Goal: Transaction & Acquisition: Subscribe to service/newsletter

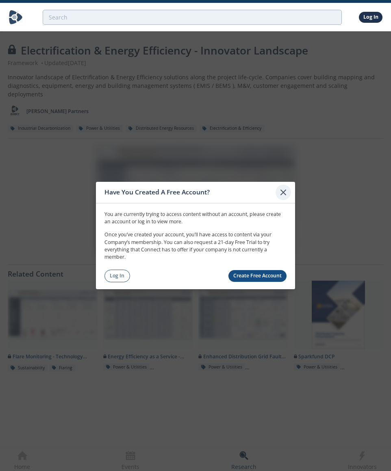
click at [282, 187] on icon at bounding box center [283, 192] width 10 height 10
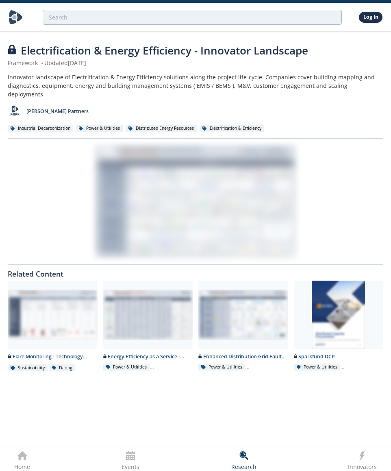
click at [359, 19] on div "Log In" at bounding box center [371, 17] width 24 height 11
click at [365, 17] on link "Log In" at bounding box center [371, 17] width 24 height 11
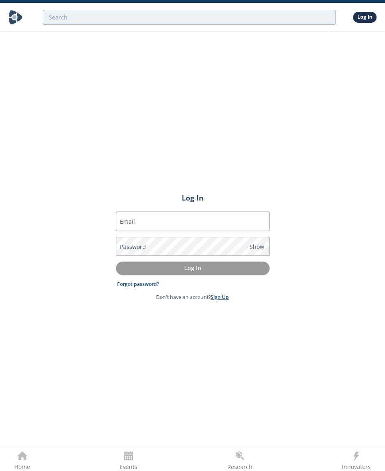
click at [218, 296] on link "Sign Up" at bounding box center [220, 297] width 18 height 7
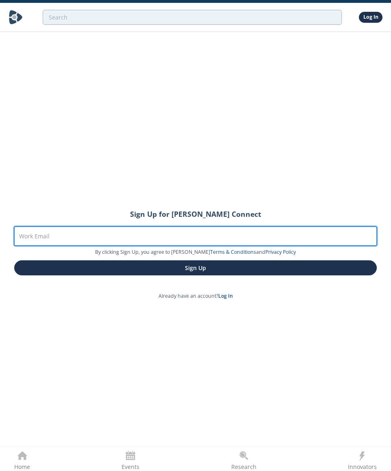
click at [145, 235] on input "Work Email" at bounding box center [195, 236] width 363 height 20
type input "[PERSON_NAME][EMAIL_ADDRESS][PERSON_NAME][DOMAIN_NAME]"
click at [14, 260] on button "Sign Up" at bounding box center [195, 267] width 363 height 15
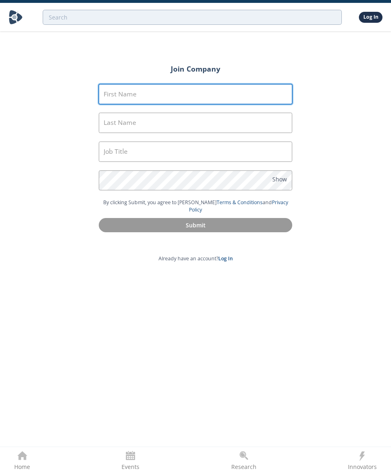
click at [191, 93] on input "First Name" at bounding box center [196, 94] width 194 height 20
type input "Lindsey"
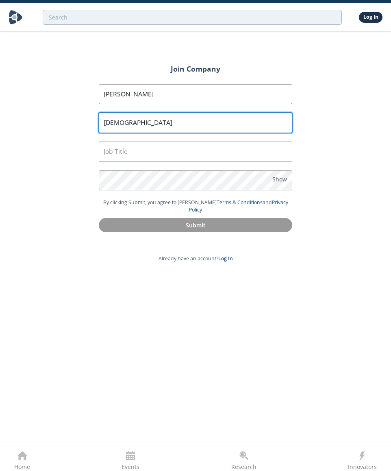
type input "Fransen"
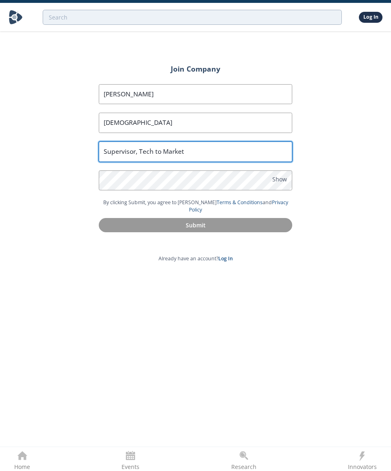
type input "Supervisor, Tech to Market"
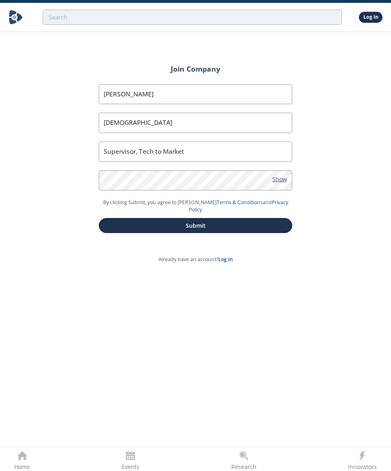
click at [281, 178] on span "Show" at bounding box center [279, 178] width 15 height 9
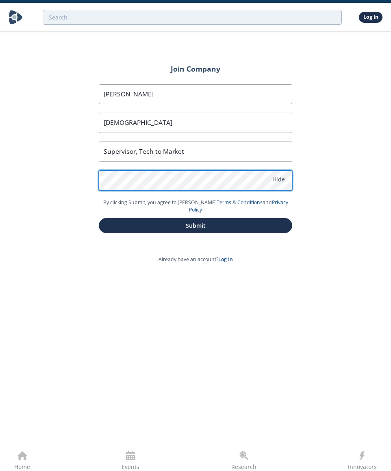
click at [91, 181] on form "First Name Lindsey Last Name Fransen Job Title Supervisor, Tech to Market Passw…" at bounding box center [195, 159] width 216 height 172
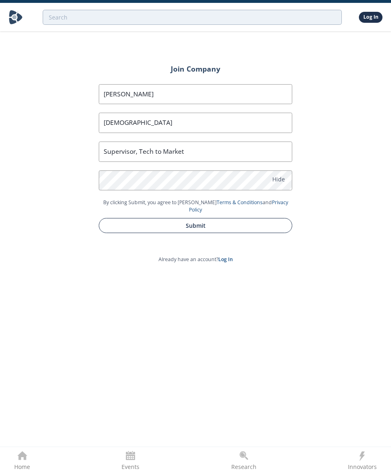
click at [218, 218] on button "Submit" at bounding box center [196, 225] width 194 height 15
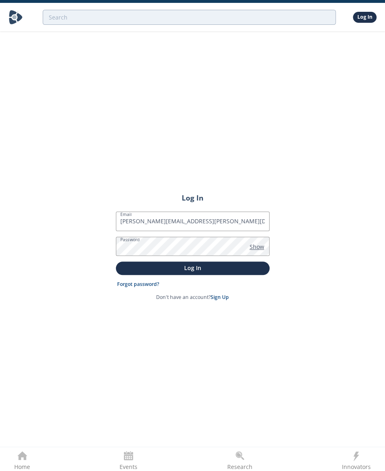
click at [262, 249] on span "Show" at bounding box center [257, 246] width 15 height 9
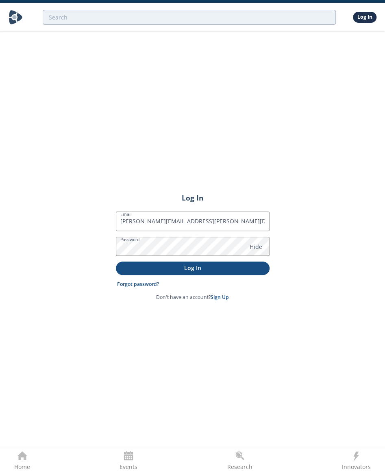
click at [223, 266] on p "Log In" at bounding box center [193, 267] width 142 height 9
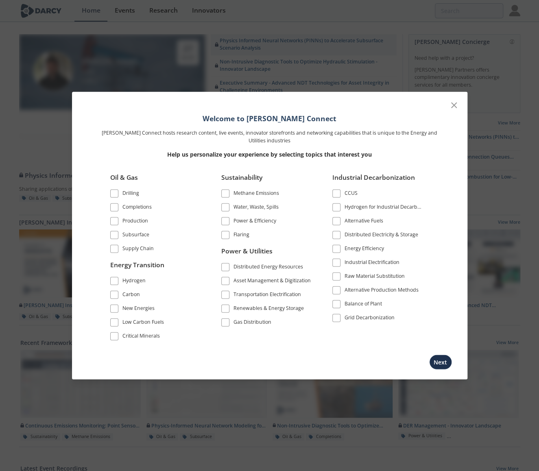
click at [226, 222] on span at bounding box center [225, 221] width 6 height 6
click at [226, 269] on span at bounding box center [225, 267] width 6 height 6
click at [225, 278] on span at bounding box center [225, 281] width 6 height 6
click at [226, 293] on span at bounding box center [225, 295] width 6 height 6
click at [225, 220] on span at bounding box center [225, 221] width 6 height 6
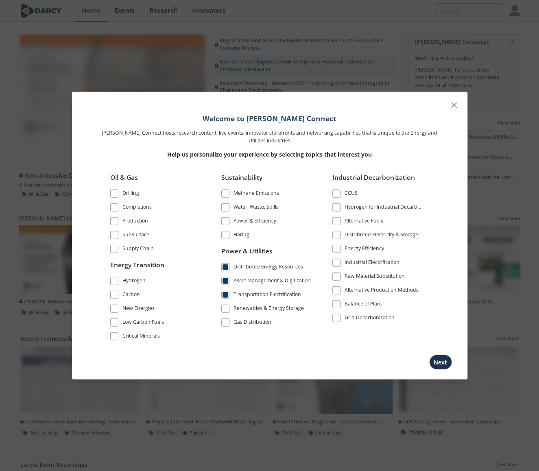
click at [226, 310] on span at bounding box center [225, 308] width 6 height 6
click at [334, 317] on span at bounding box center [336, 318] width 6 height 6
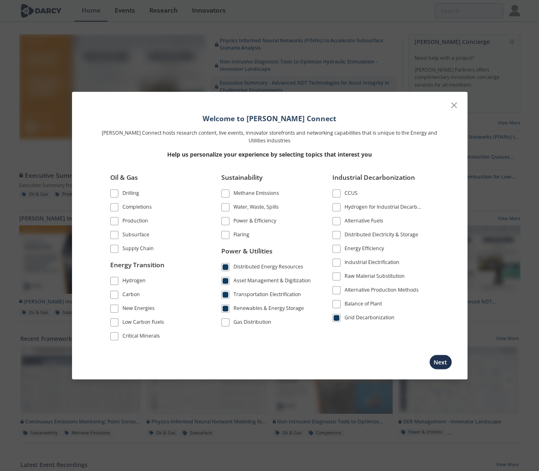
click at [338, 261] on span at bounding box center [336, 263] width 6 height 6
click at [116, 336] on span at bounding box center [114, 336] width 6 height 6
click at [391, 357] on button "Next" at bounding box center [440, 361] width 23 height 15
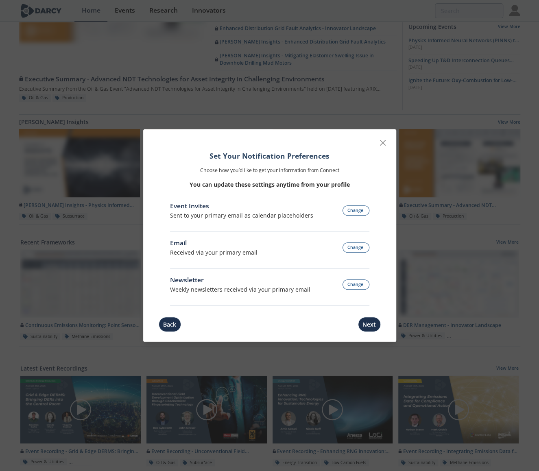
scroll to position [122, 0]
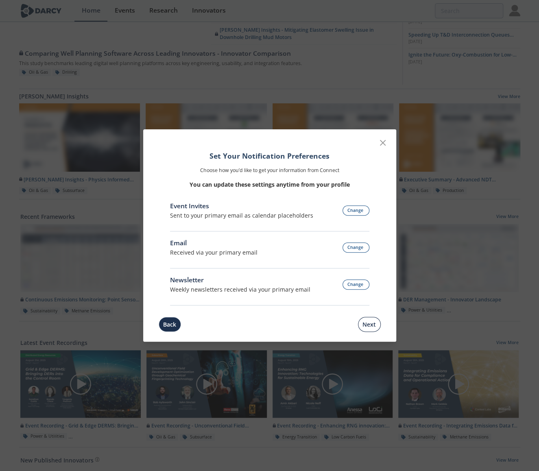
click at [374, 324] on button "Next" at bounding box center [369, 324] width 23 height 15
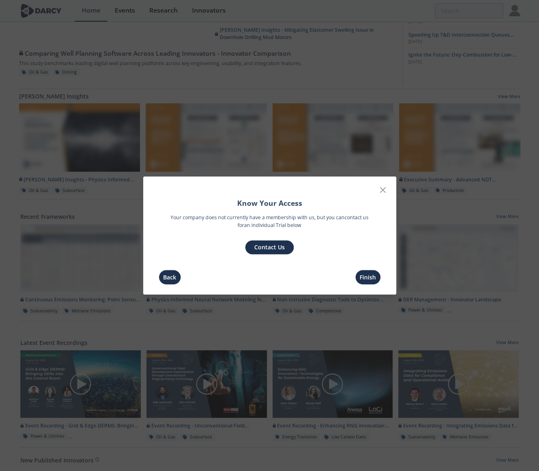
click at [267, 248] on button "Contact Us" at bounding box center [269, 247] width 48 height 14
